Goal: Information Seeking & Learning: Learn about a topic

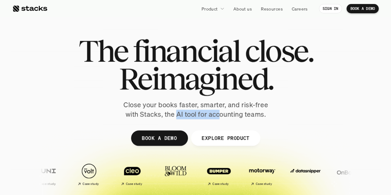
drag, startPoint x: 175, startPoint y: 112, endPoint x: 219, endPoint y: 110, distance: 43.6
click at [219, 110] on p "Close your books faster, smarter, and risk-free with Stacks, the AI tool for ac…" at bounding box center [195, 109] width 154 height 19
click at [64, 107] on div "The financial close. Reimagined. Close your books faster, smarter, and risk-fre…" at bounding box center [196, 78] width 346 height 82
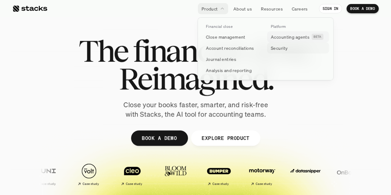
click at [289, 43] on link "Security" at bounding box center [298, 47] width 62 height 11
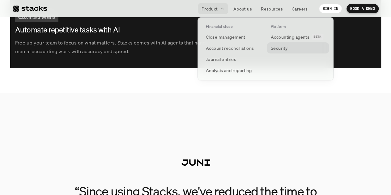
click at [288, 47] on link "Security" at bounding box center [298, 47] width 62 height 11
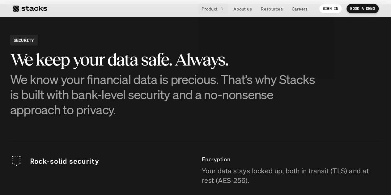
scroll to position [1611, 0]
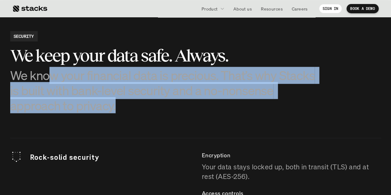
drag, startPoint x: 48, startPoint y: 74, endPoint x: 154, endPoint y: 113, distance: 112.7
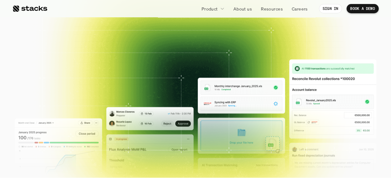
scroll to position [0, 0]
